Goal: Transaction & Acquisition: Book appointment/travel/reservation

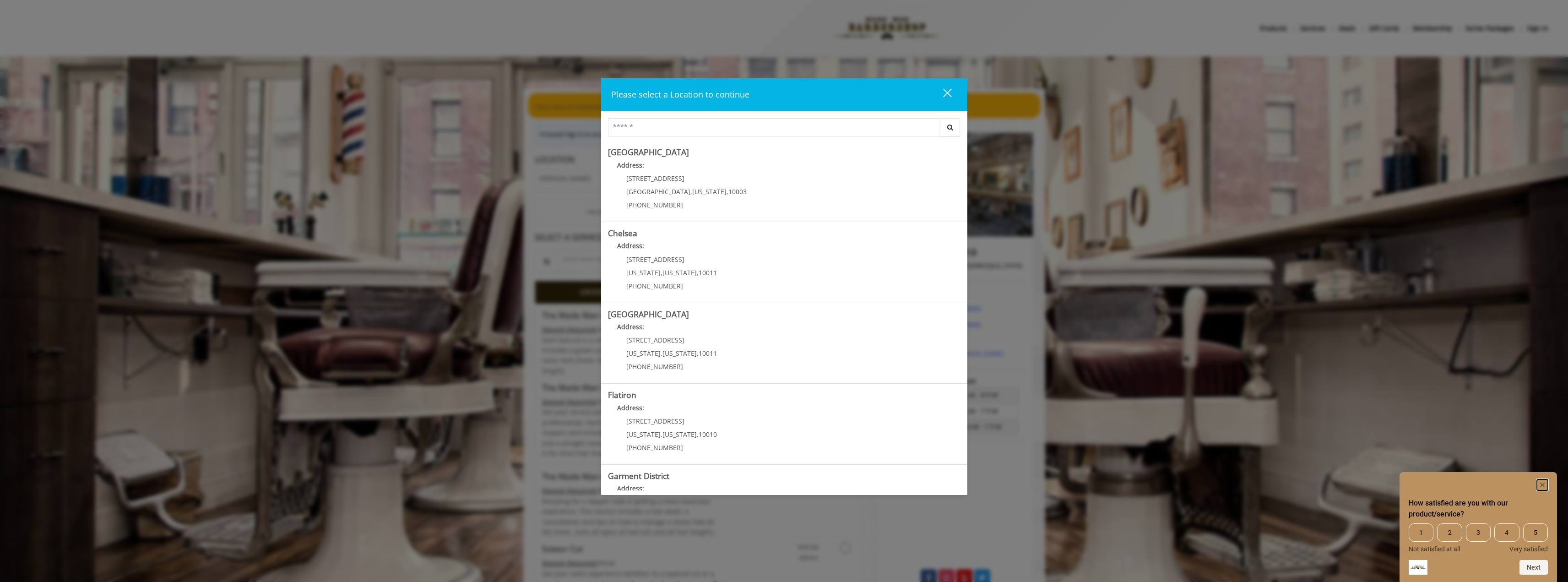
click at [1539, 486] on rect "Hide survey" at bounding box center [1542, 485] width 11 height 11
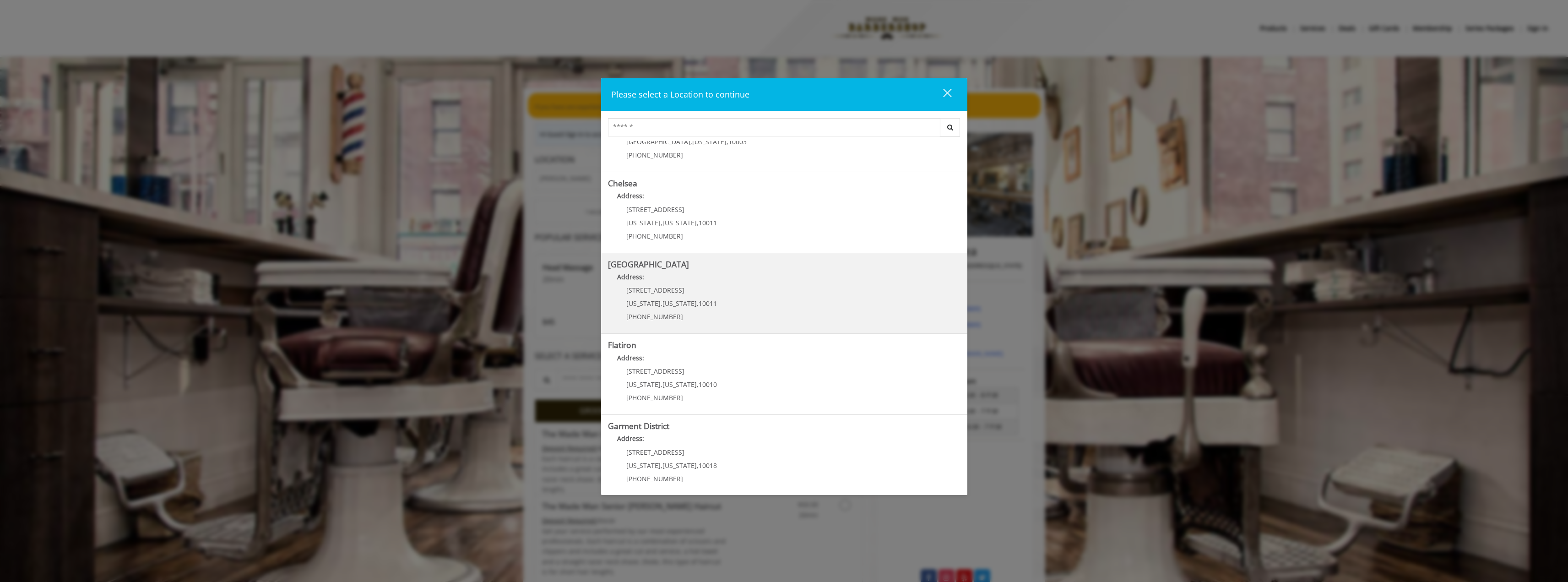
scroll to position [55, 0]
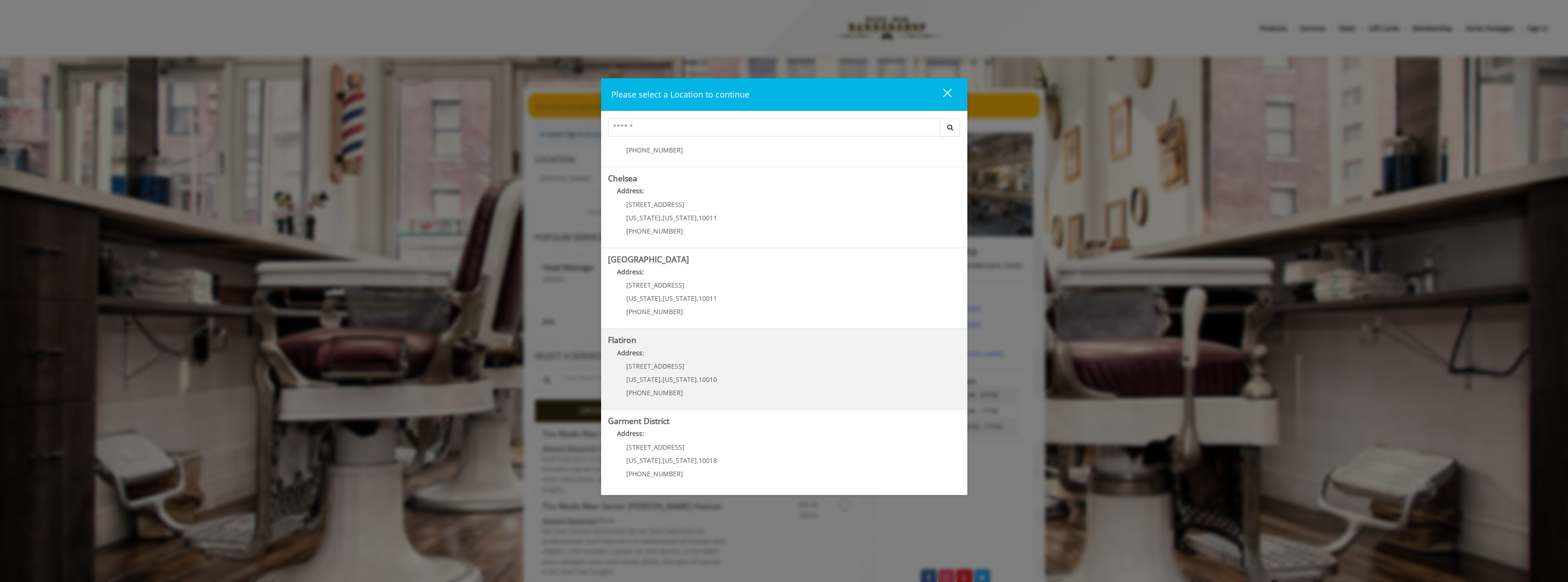
click at [744, 365] on "Flatiron Address: 10 E 23rd St New York , New York , 10010 (917) 475-1765" at bounding box center [784, 369] width 353 height 67
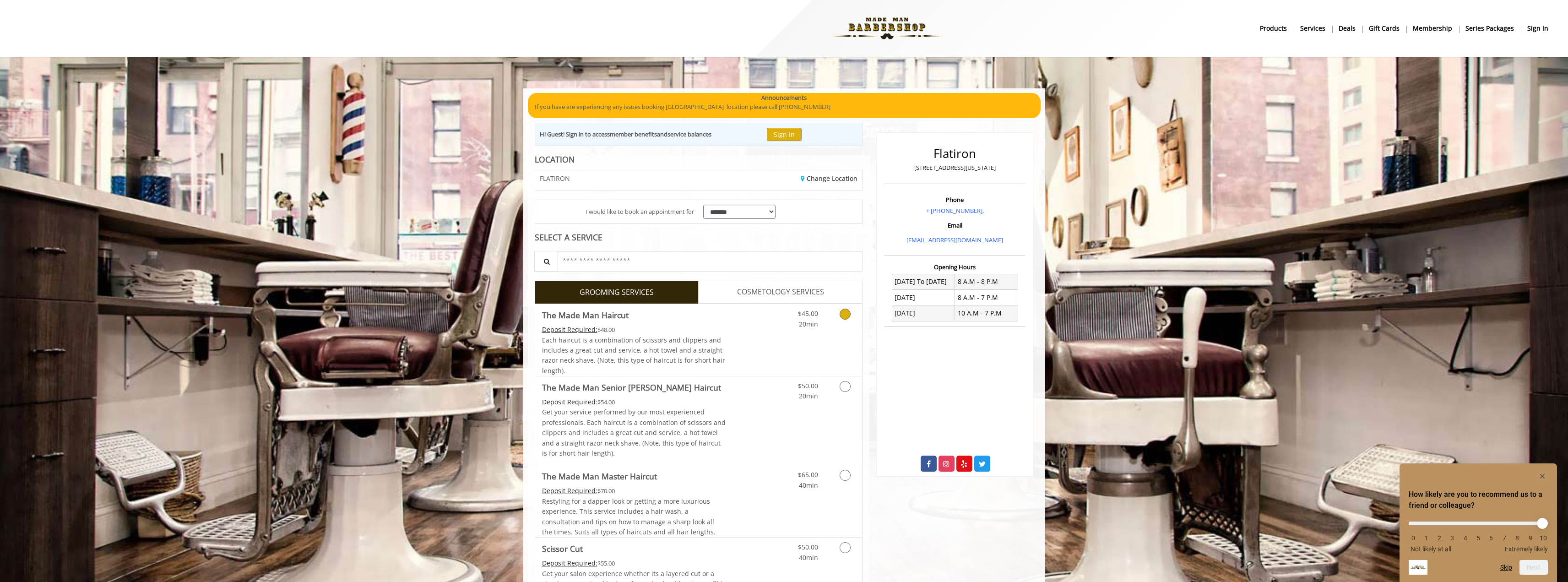
click at [844, 315] on icon "Grooming services" at bounding box center [845, 313] width 11 height 11
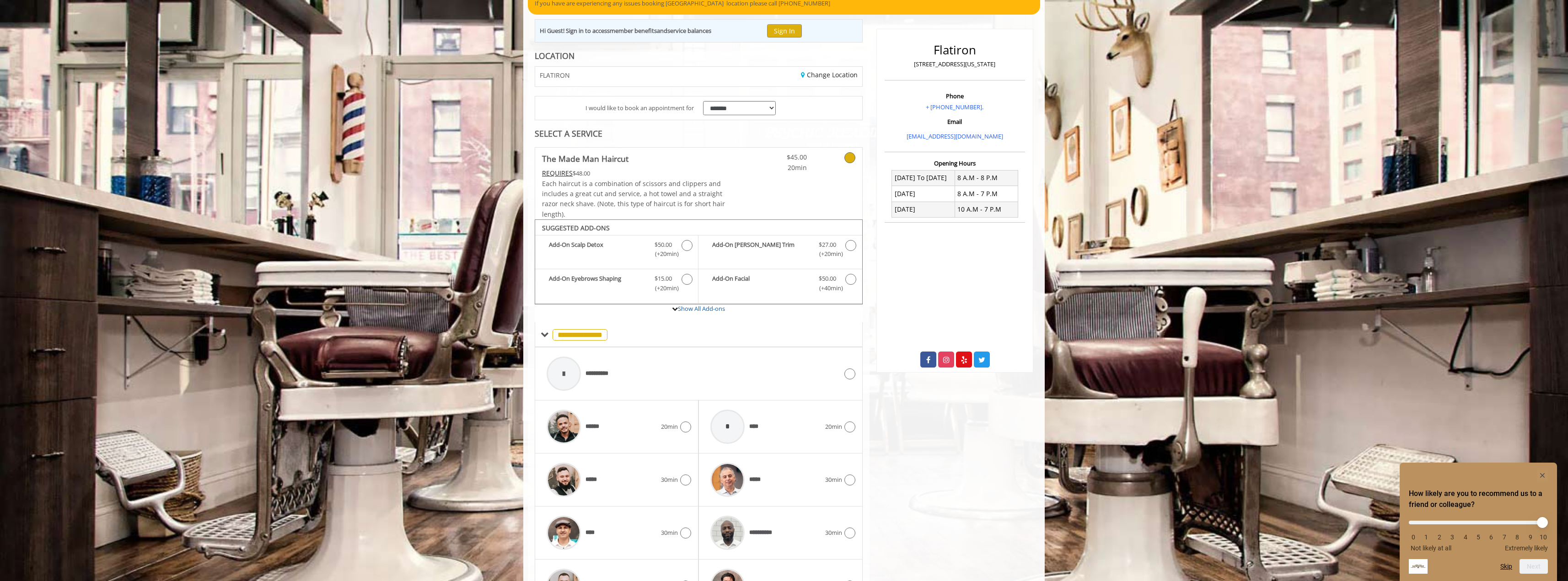
scroll to position [219, 0]
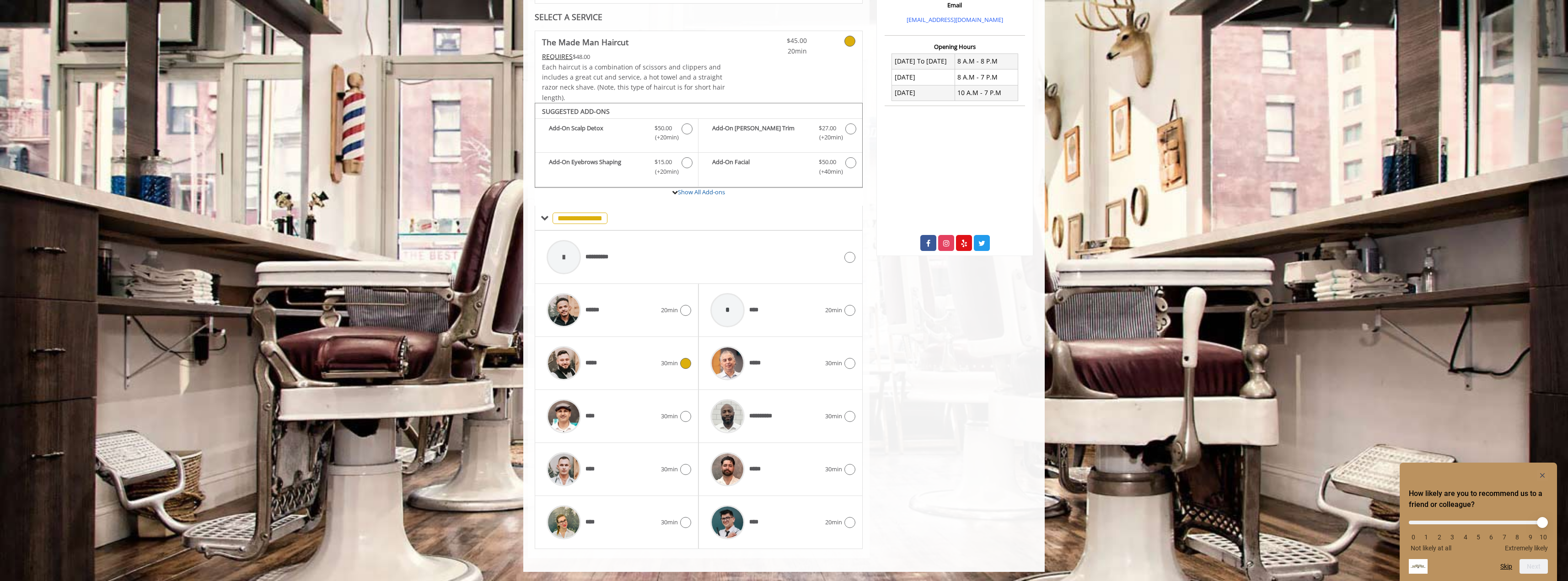
click at [684, 364] on icon at bounding box center [685, 363] width 11 height 11
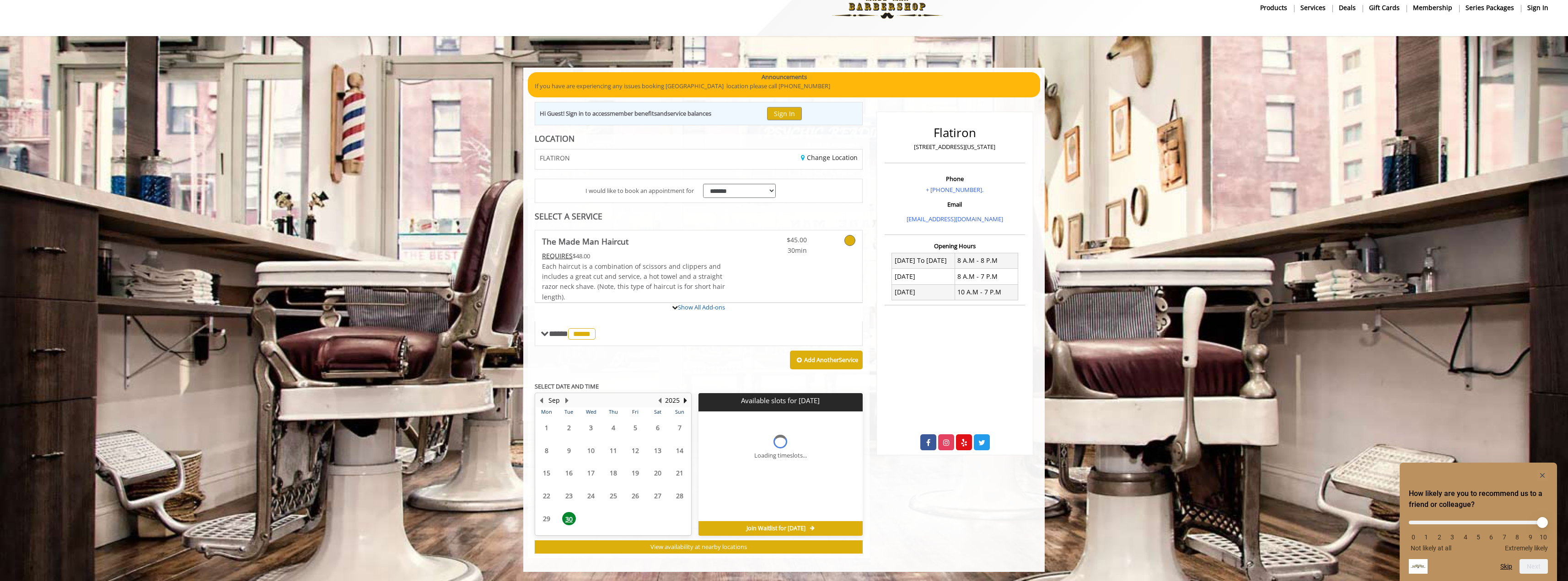
scroll to position [104, 0]
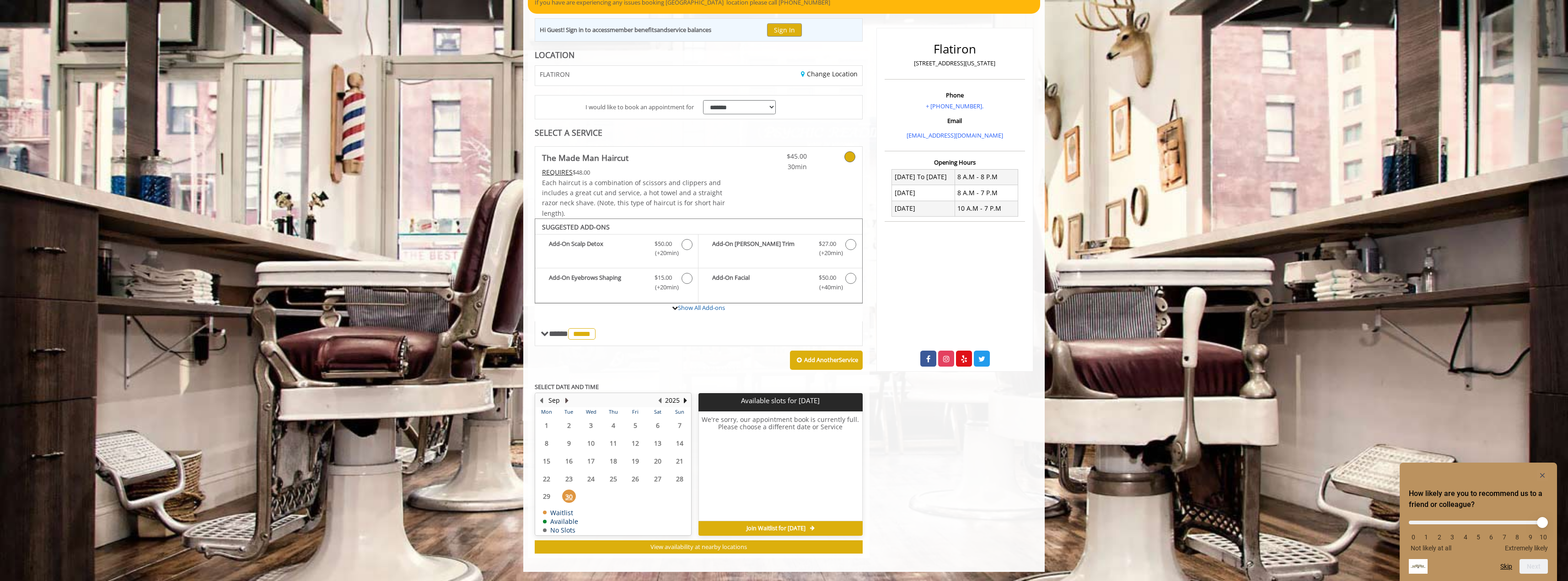
click at [567, 401] on button "Next Month" at bounding box center [566, 400] width 7 height 10
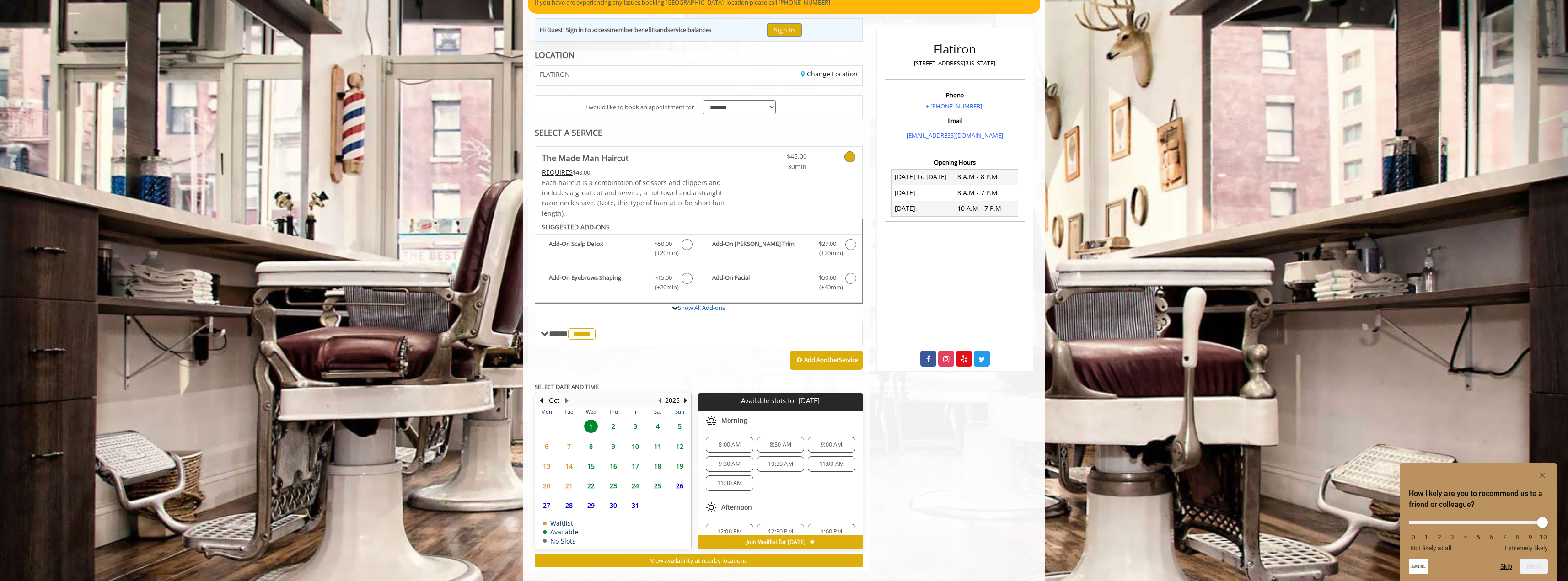
click at [612, 426] on span "2" at bounding box center [614, 426] width 14 height 13
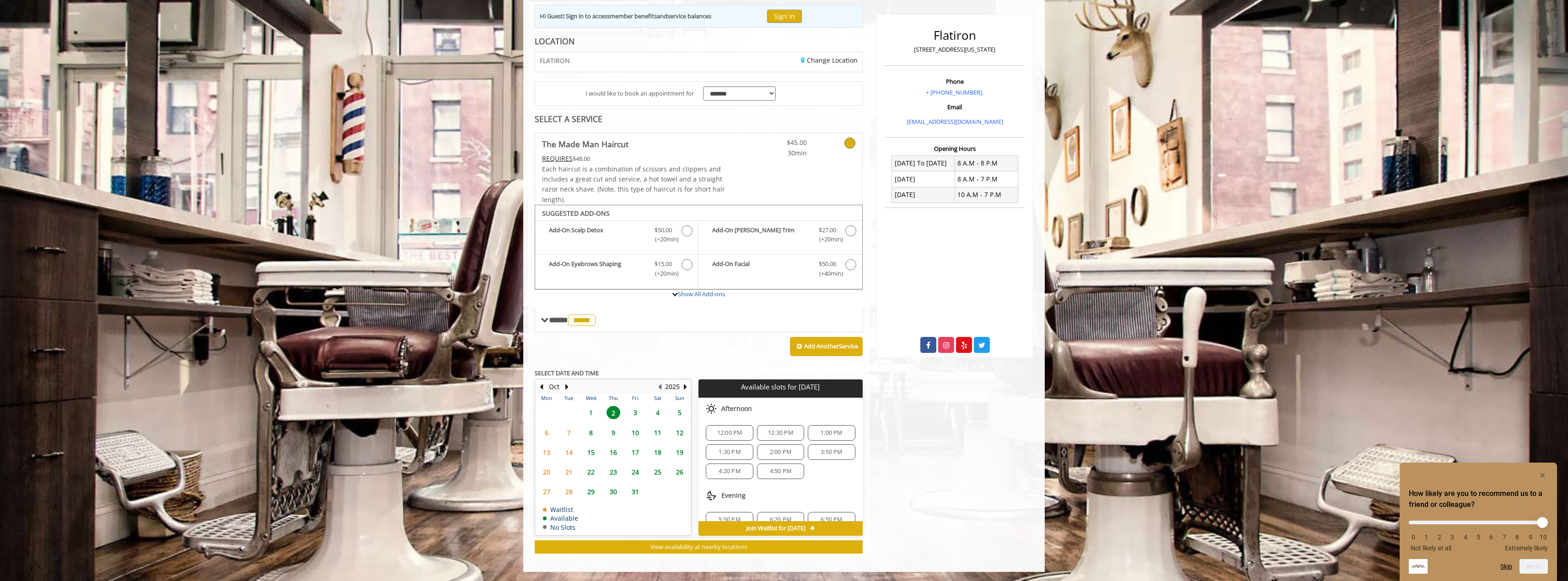
scroll to position [91, 0]
click at [779, 447] on span "2:00 PM" at bounding box center [781, 445] width 22 height 7
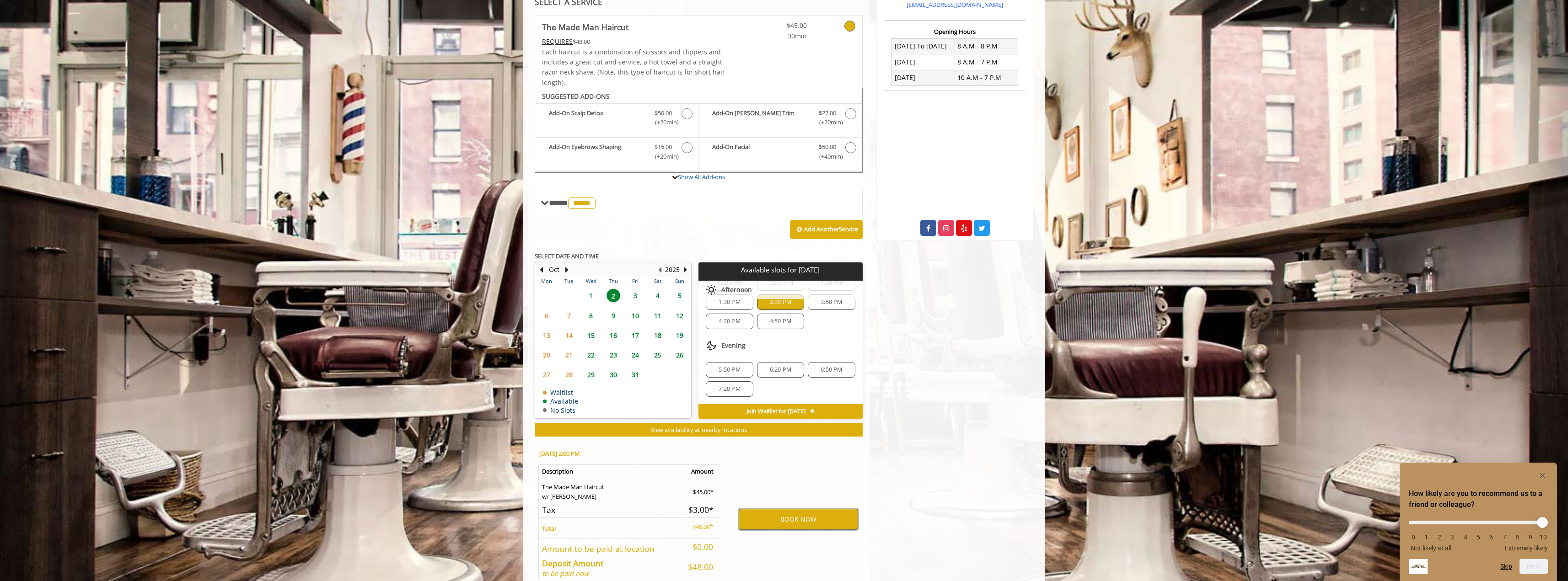
scroll to position [237, 0]
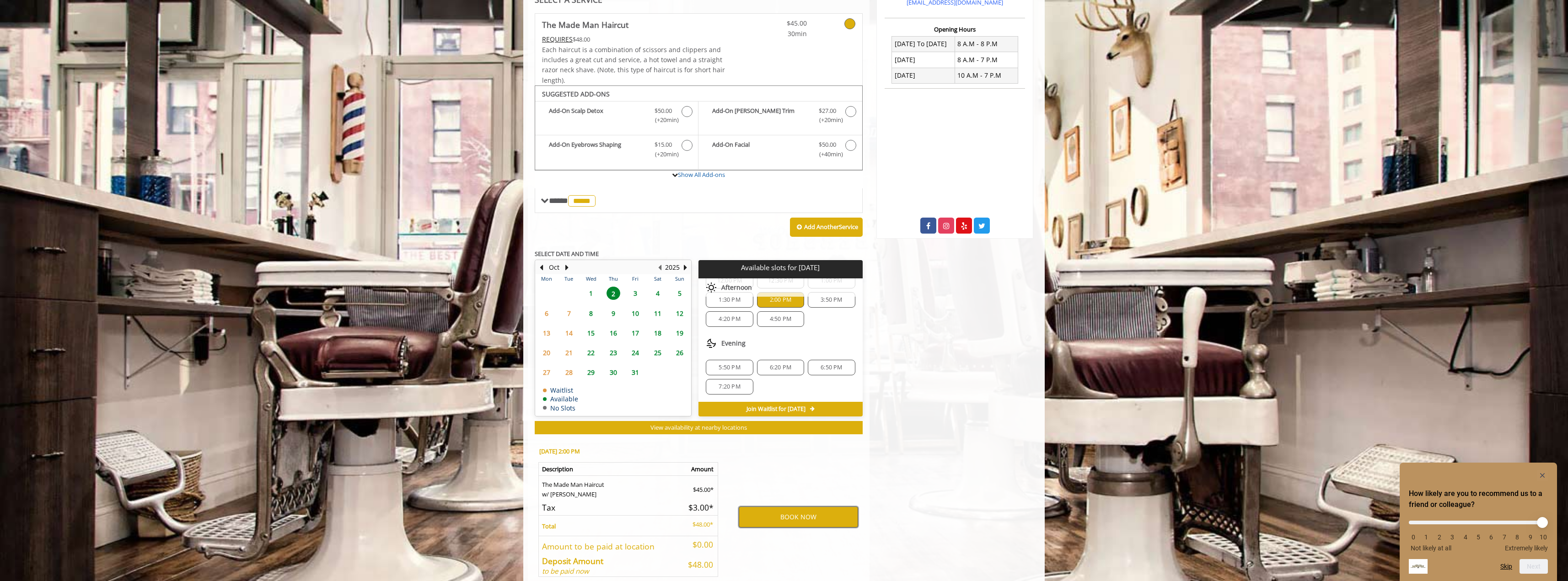
click at [824, 514] on button "BOOK NOW" at bounding box center [798, 516] width 119 height 21
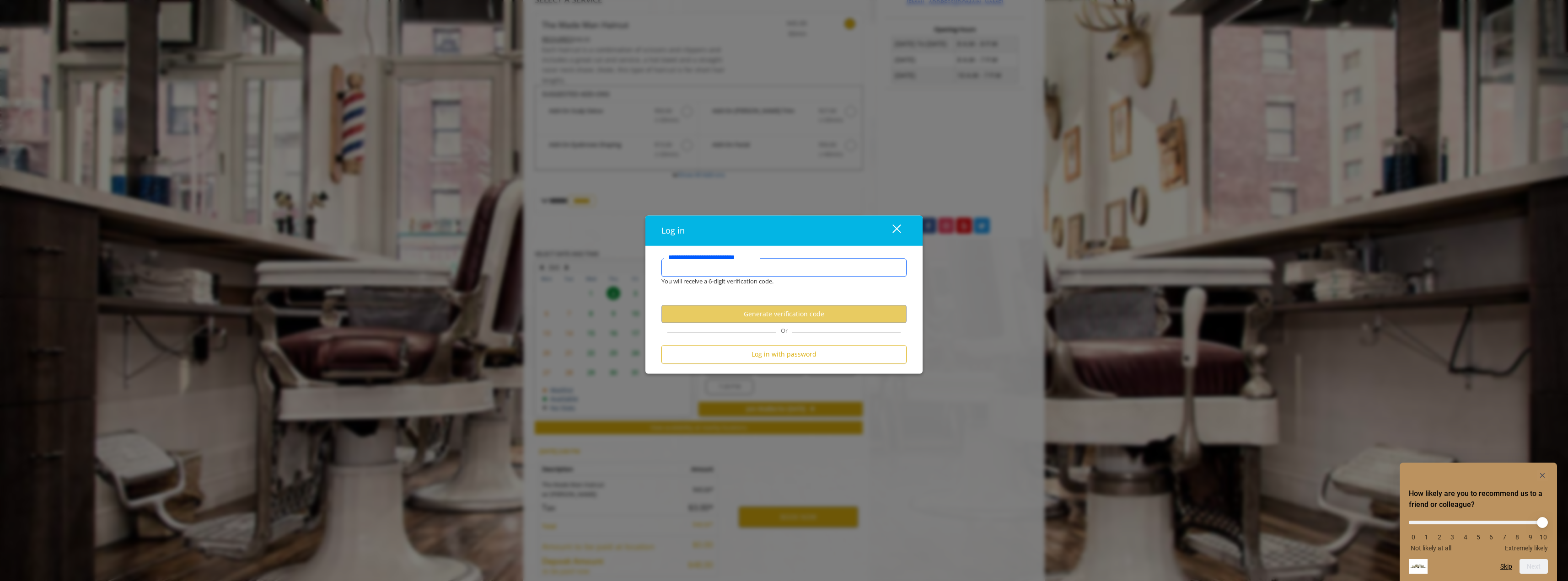
click at [761, 272] on input "**********" at bounding box center [784, 267] width 245 height 18
click at [779, 358] on button "Log in with password" at bounding box center [784, 355] width 245 height 18
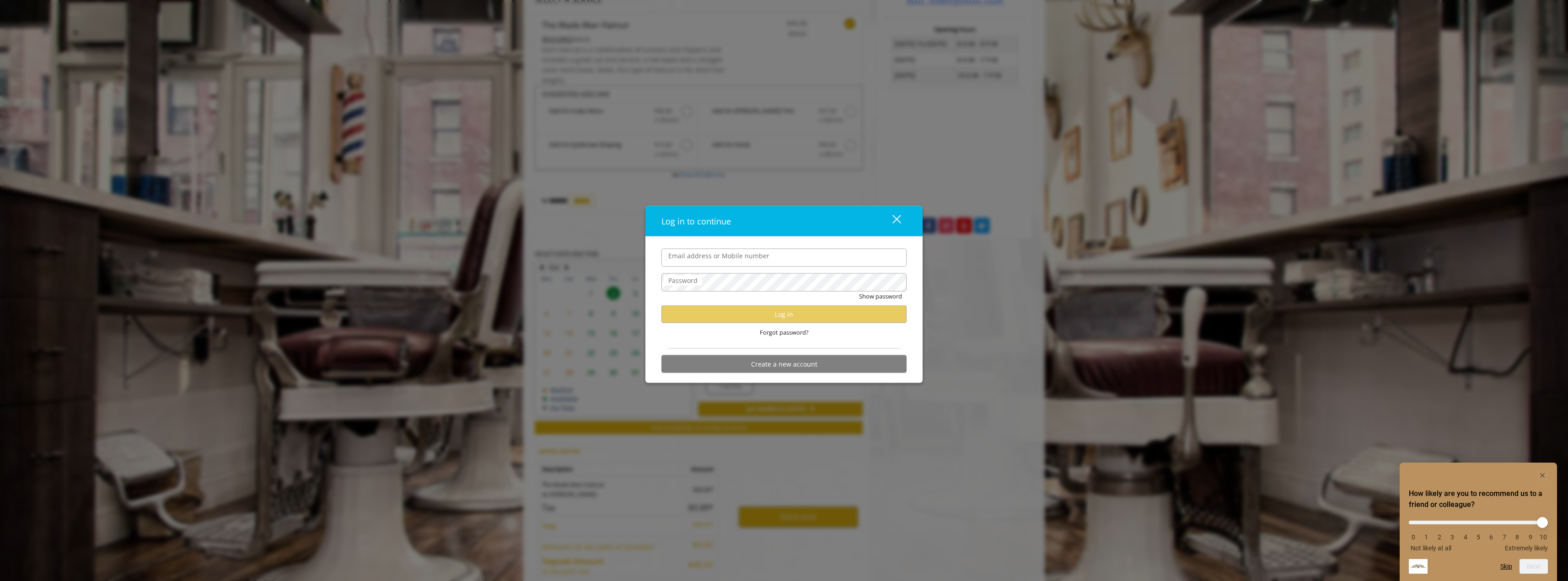
type input "**********"
click at [746, 317] on button "Log in" at bounding box center [784, 315] width 245 height 18
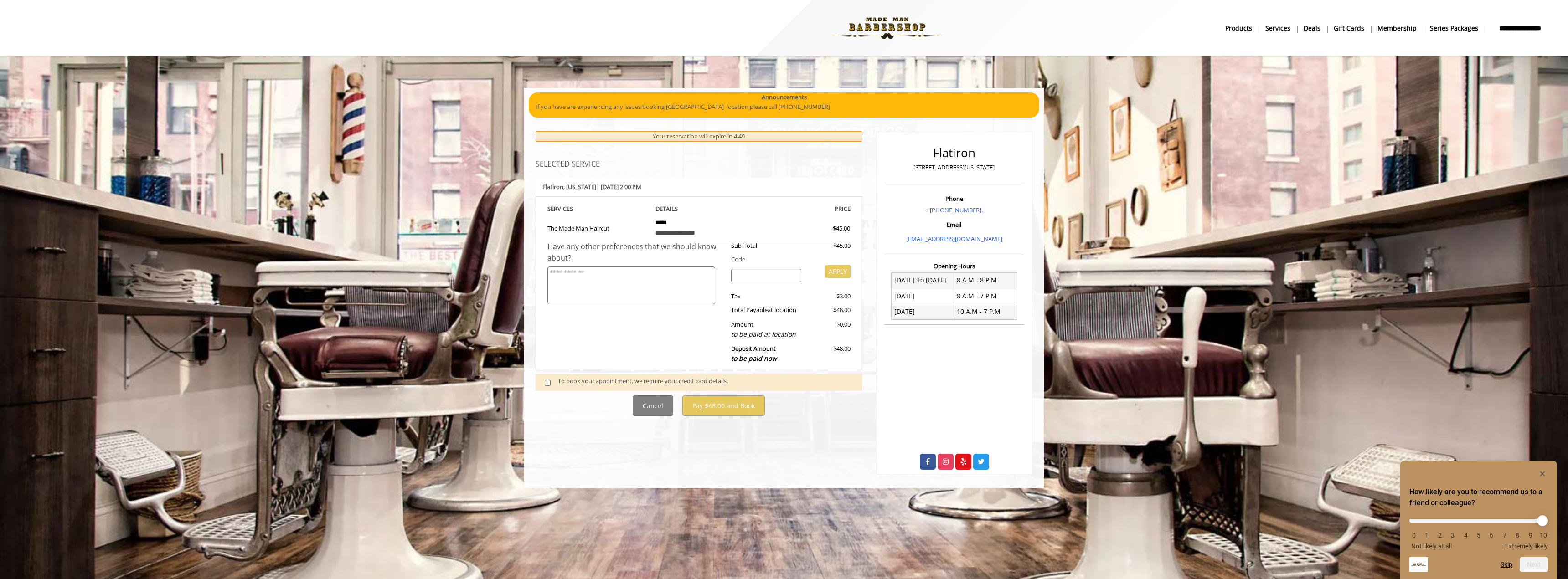
click at [543, 382] on span at bounding box center [550, 382] width 27 height 12
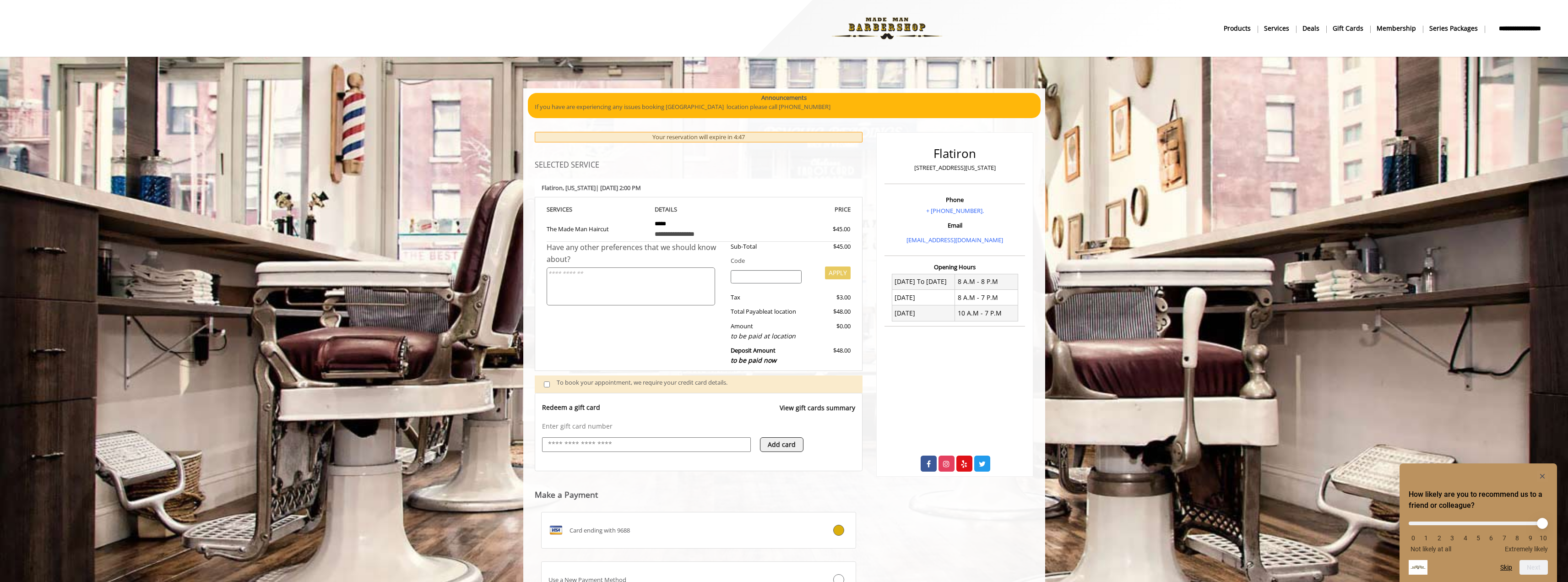
click at [625, 440] on div "Enter gift card number Add card" at bounding box center [698, 442] width 313 height 40
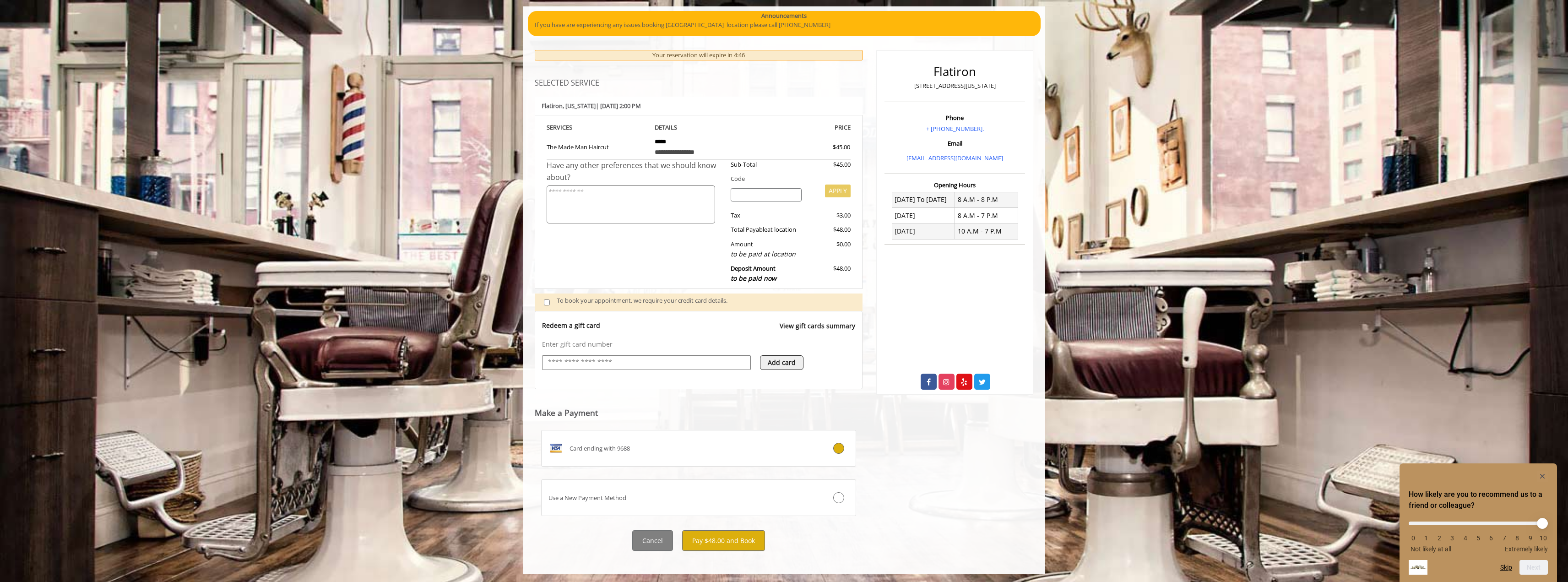
scroll to position [83, 0]
click at [730, 546] on button "Pay $48.00 and Book" at bounding box center [723, 539] width 83 height 21
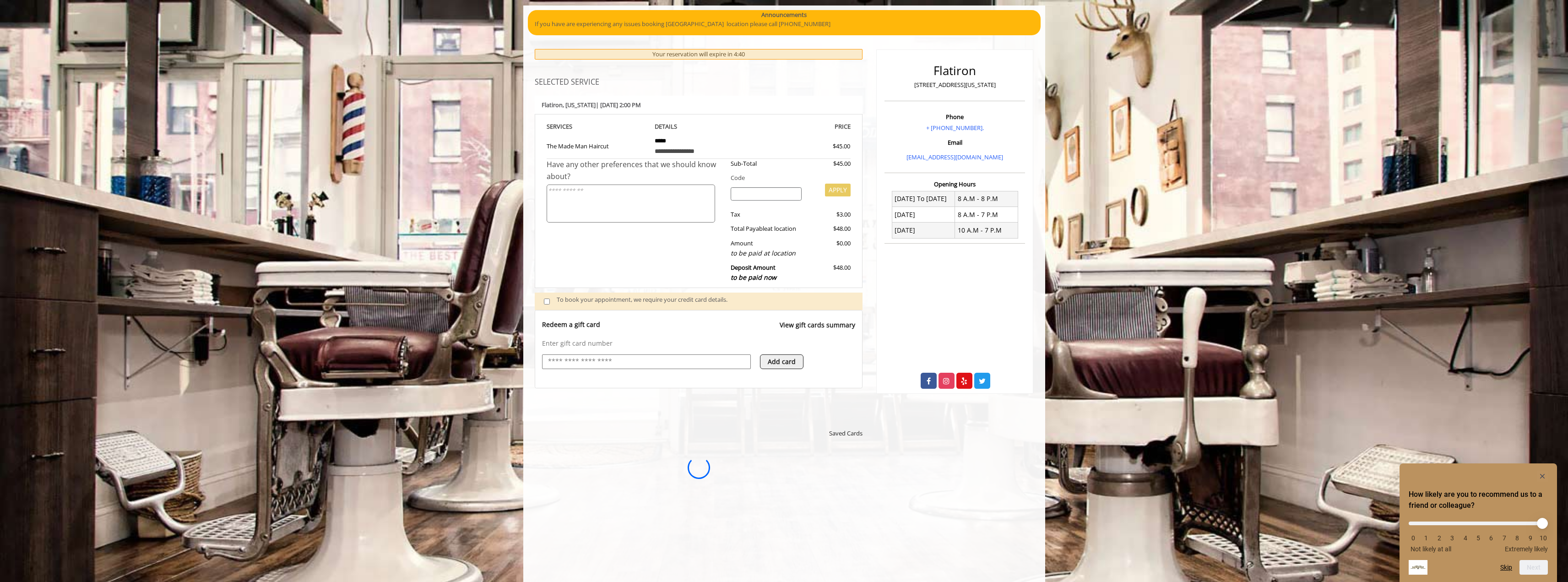
scroll to position [0, 0]
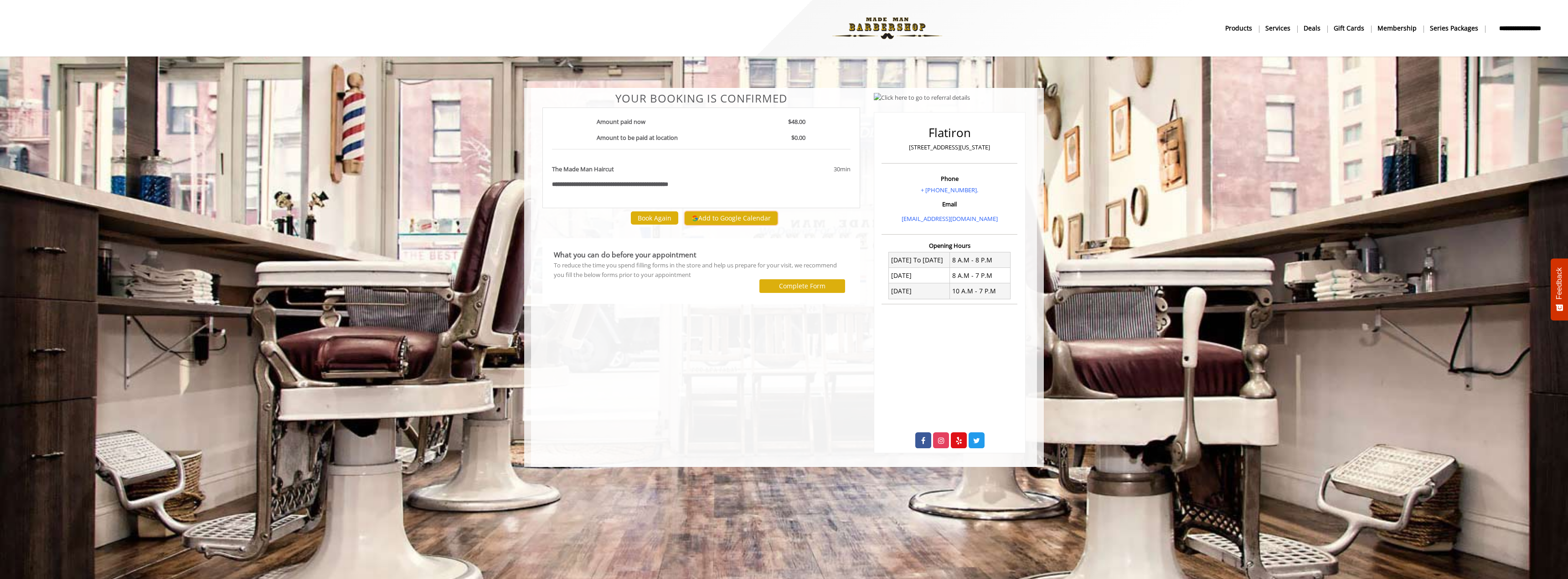
click at [741, 225] on button "Add to Google Calendar" at bounding box center [732, 219] width 93 height 14
